Goal: Task Accomplishment & Management: Manage account settings

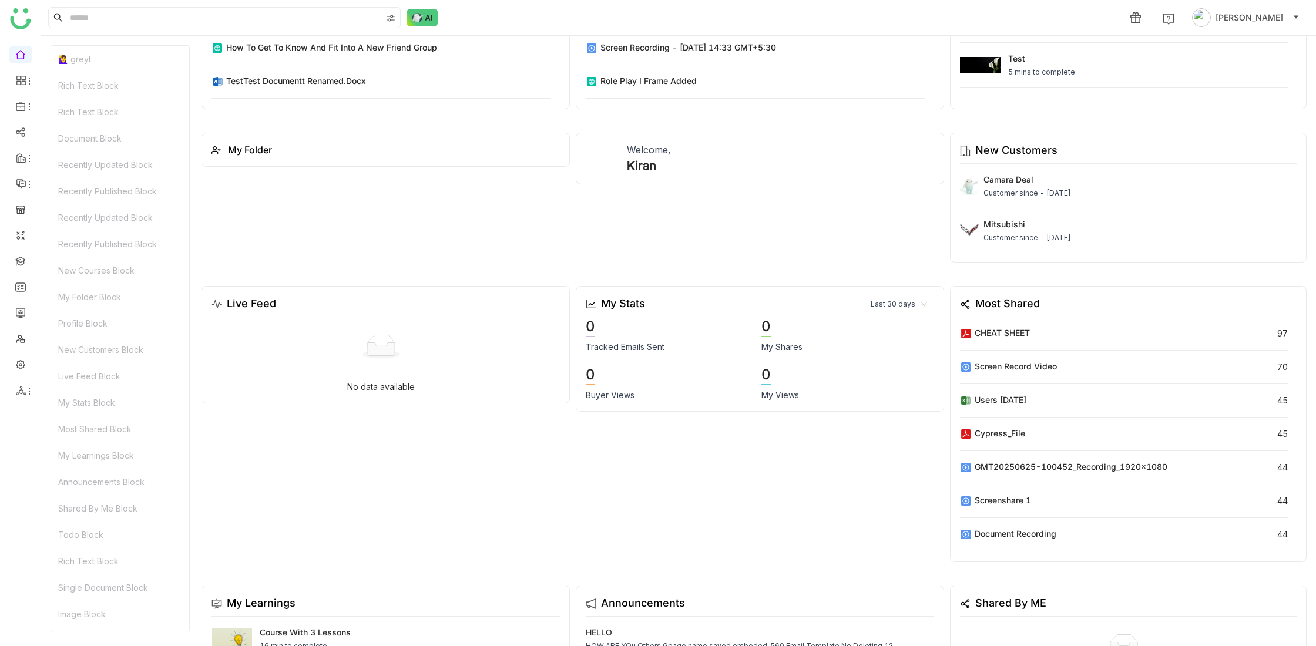
scroll to position [1150, 0]
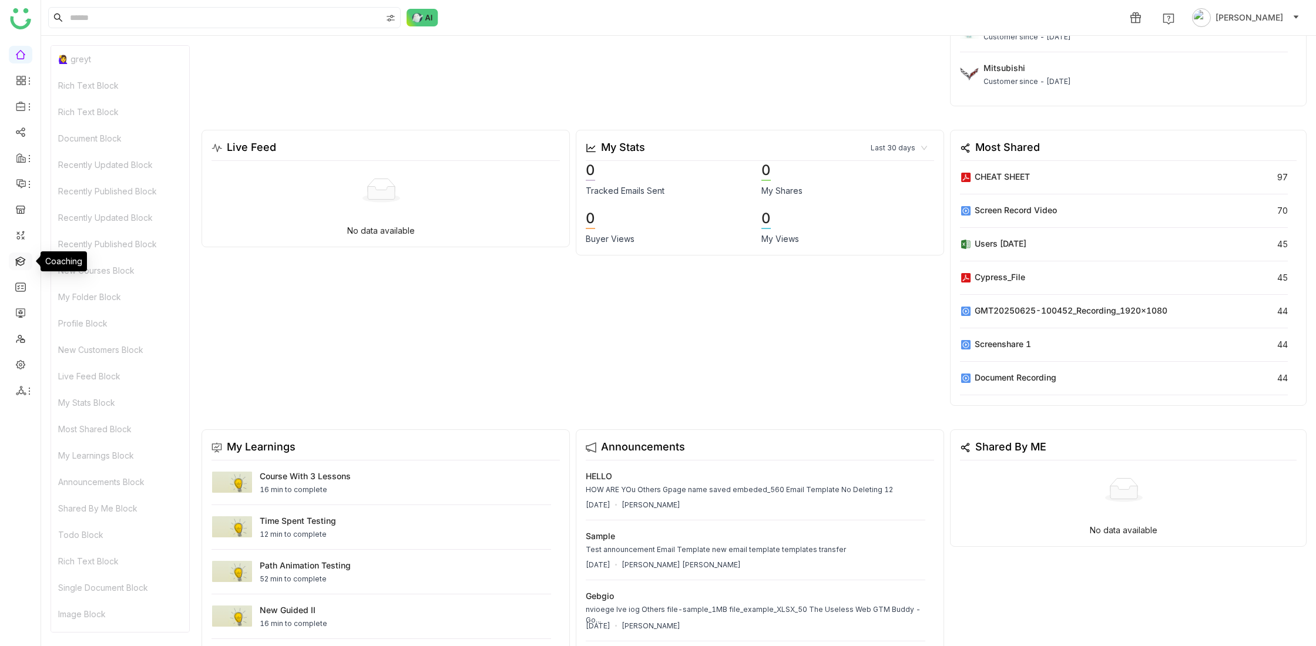
click at [22, 259] on link at bounding box center [20, 261] width 11 height 10
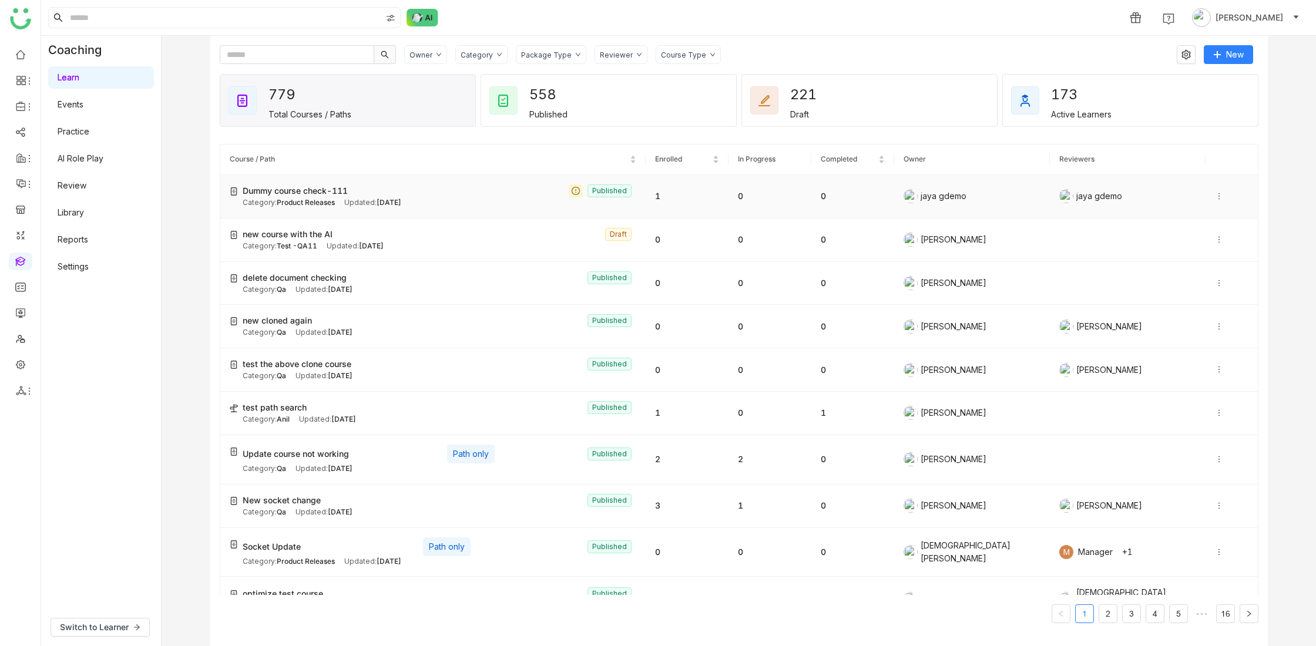
click at [1215, 193] on icon at bounding box center [1219, 196] width 8 height 8
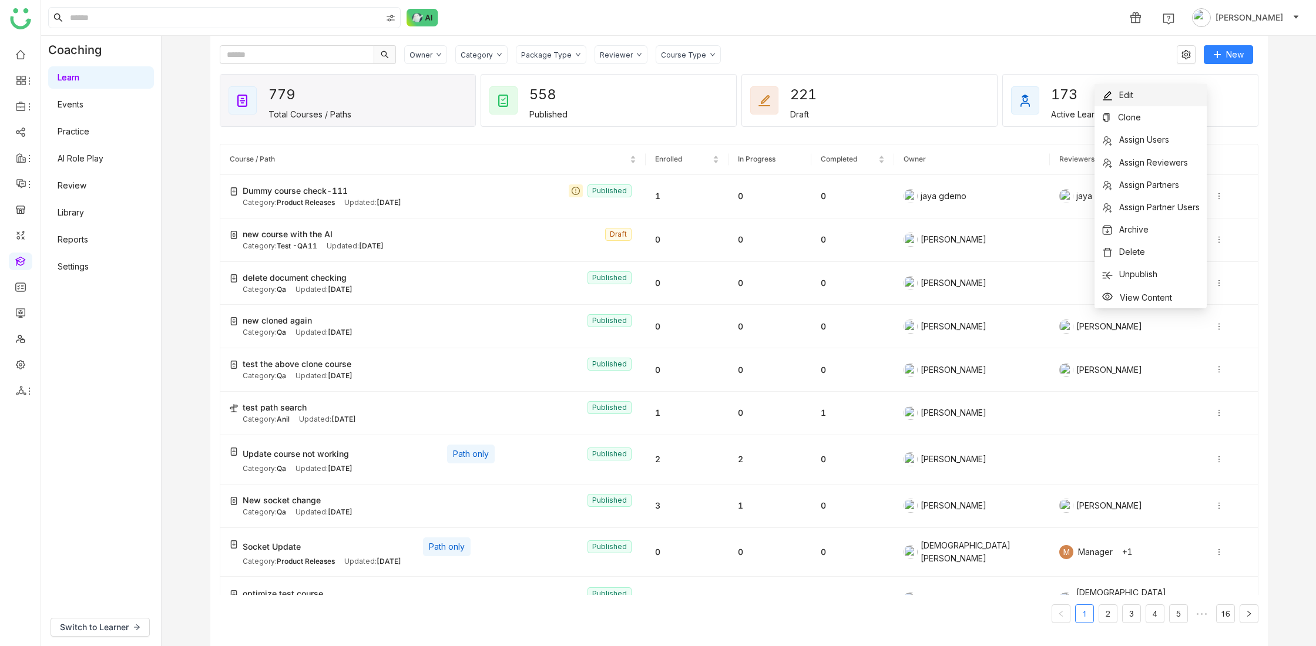
click at [1131, 95] on span "Edit" at bounding box center [1126, 95] width 14 height 10
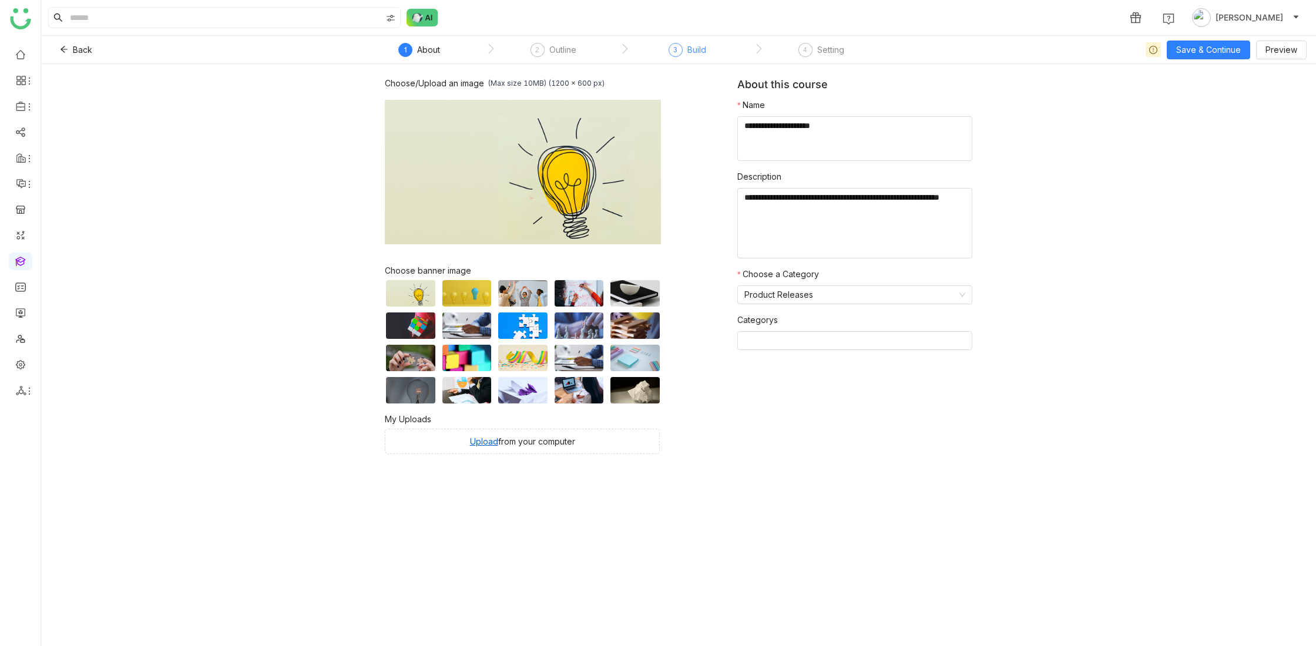
click at [693, 49] on div "Build" at bounding box center [696, 50] width 19 height 14
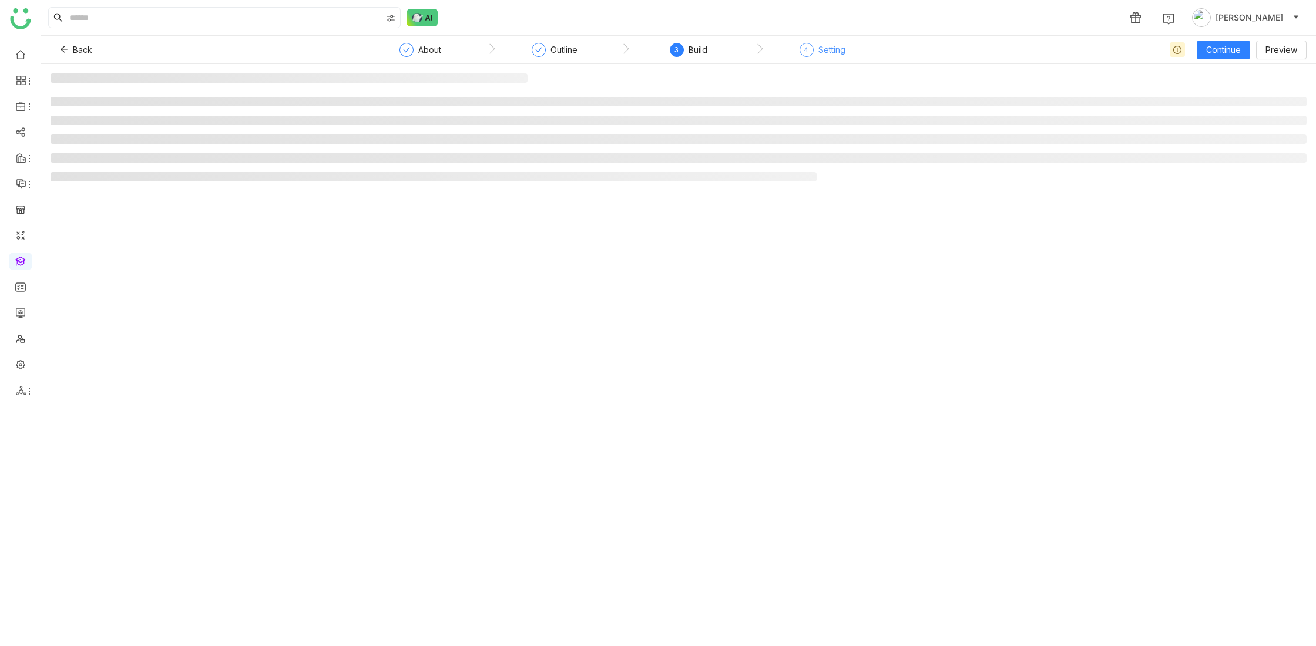
click at [827, 51] on div "Setting" at bounding box center [831, 50] width 27 height 14
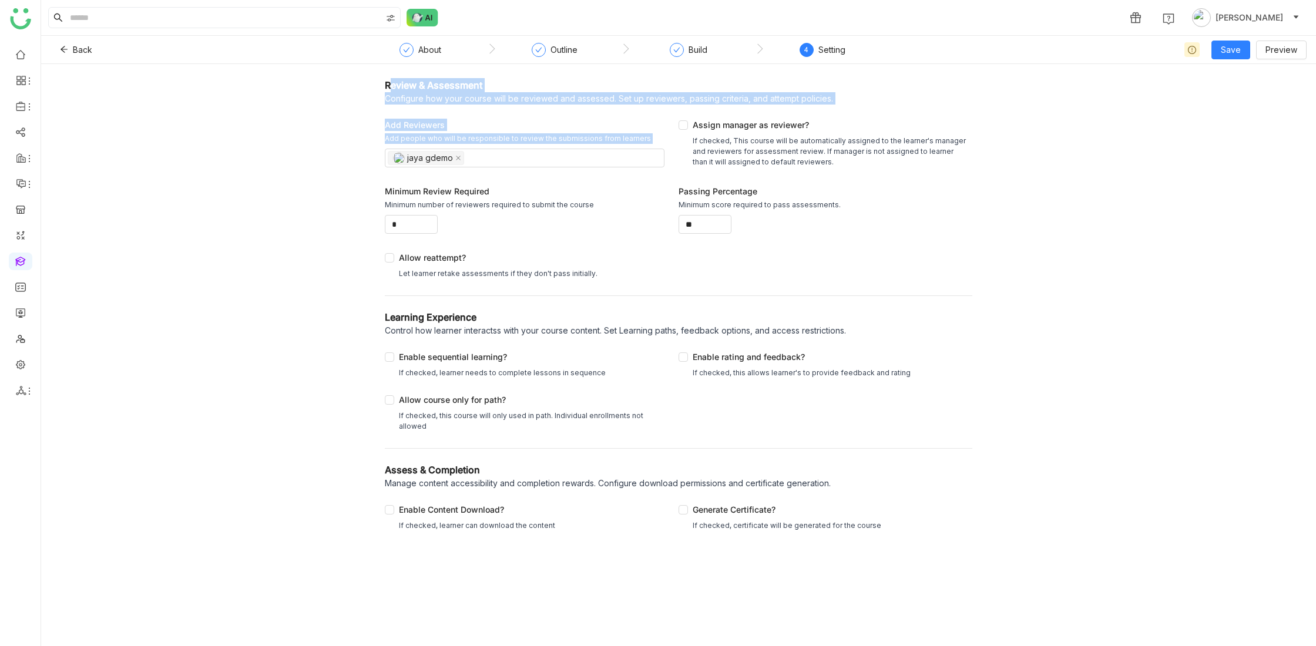
drag, startPoint x: 432, startPoint y: 87, endPoint x: 828, endPoint y: 109, distance: 396.0
click at [828, 109] on div "Review & Assessment Configure how your course will be reviewed and assessed. Se…" at bounding box center [679, 181] width 588 height 207
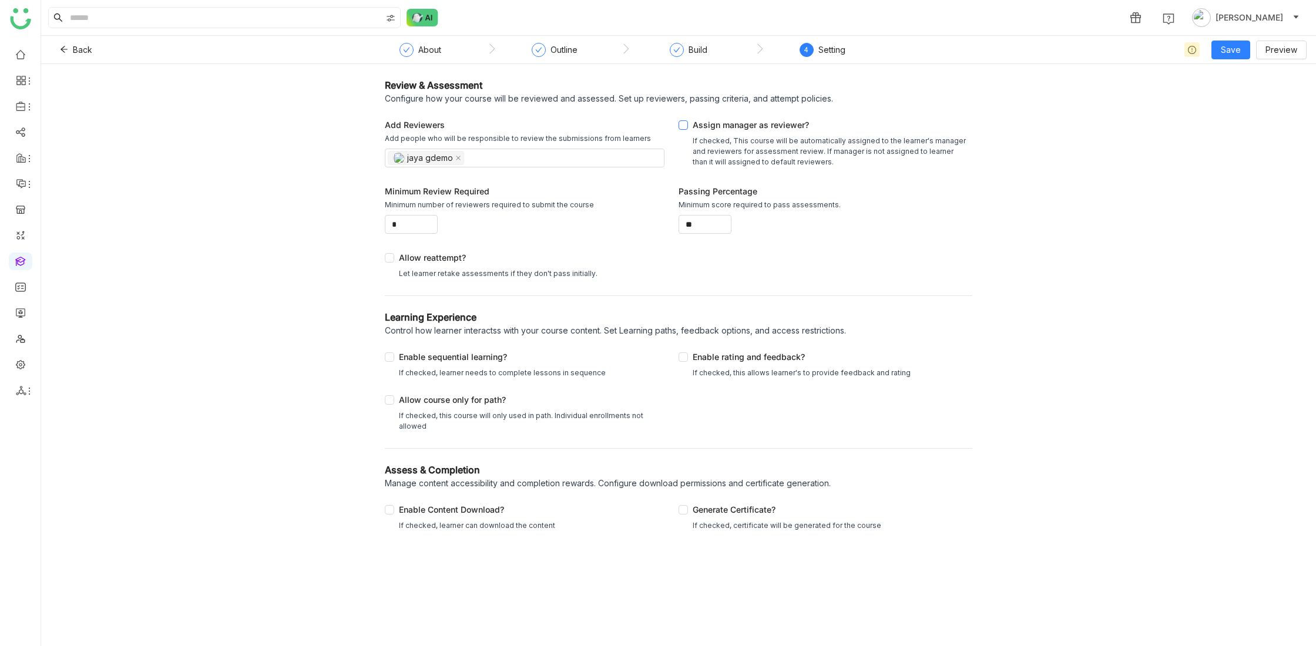
click at [850, 132] on div "Assign manager as reviewer?" at bounding box center [830, 127] width 275 height 17
click at [781, 155] on div "If checked, This course will be automatically assigned to the learner's manager…" at bounding box center [830, 152] width 275 height 32
click at [690, 49] on div "Build" at bounding box center [698, 50] width 19 height 14
